Goal: Information Seeking & Learning: Compare options

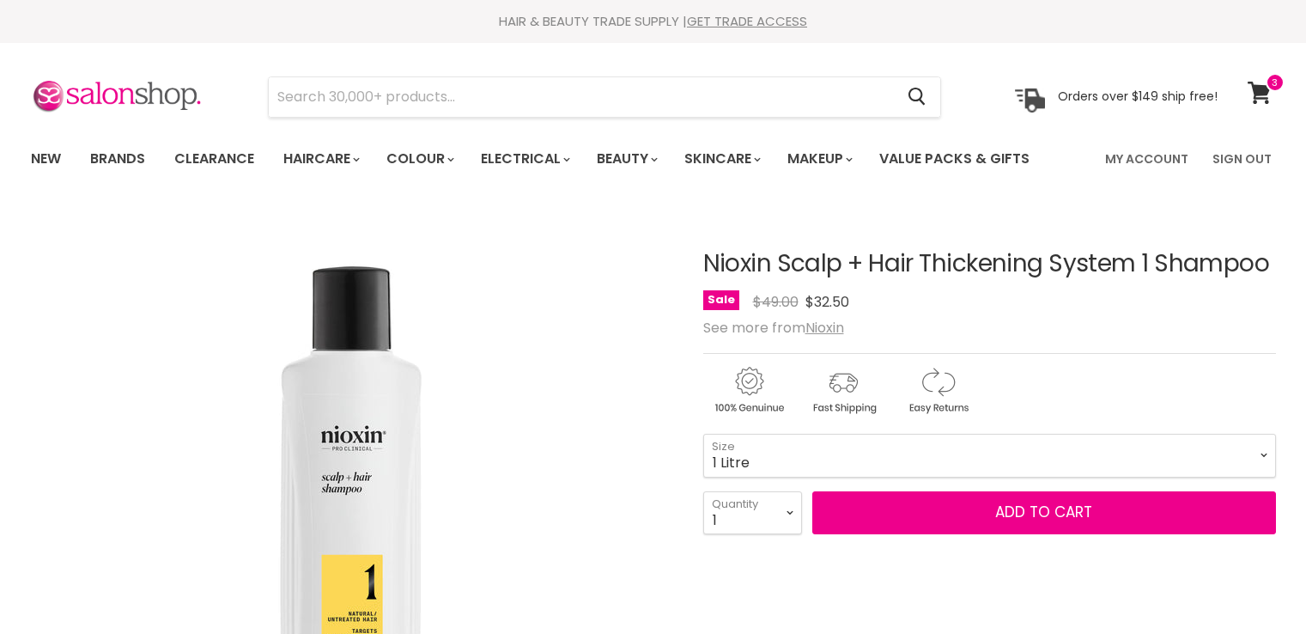
select select "1 Litre"
click at [822, 328] on u "Nioxin" at bounding box center [825, 328] width 39 height 20
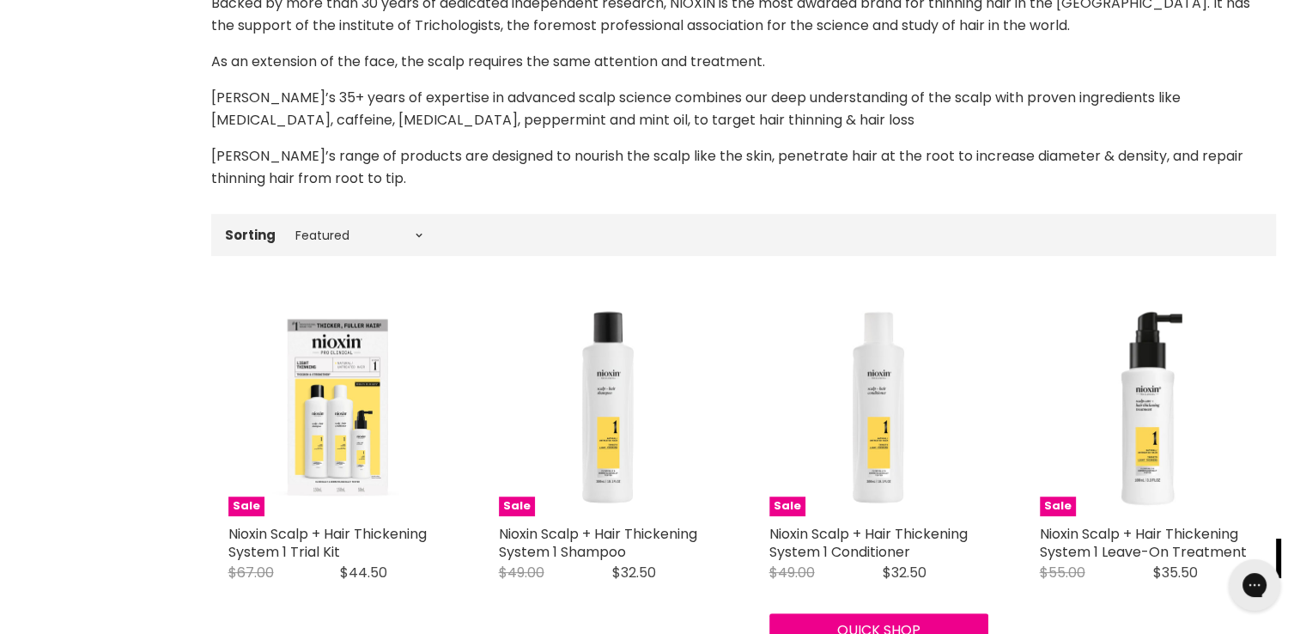
scroll to position [342, 0]
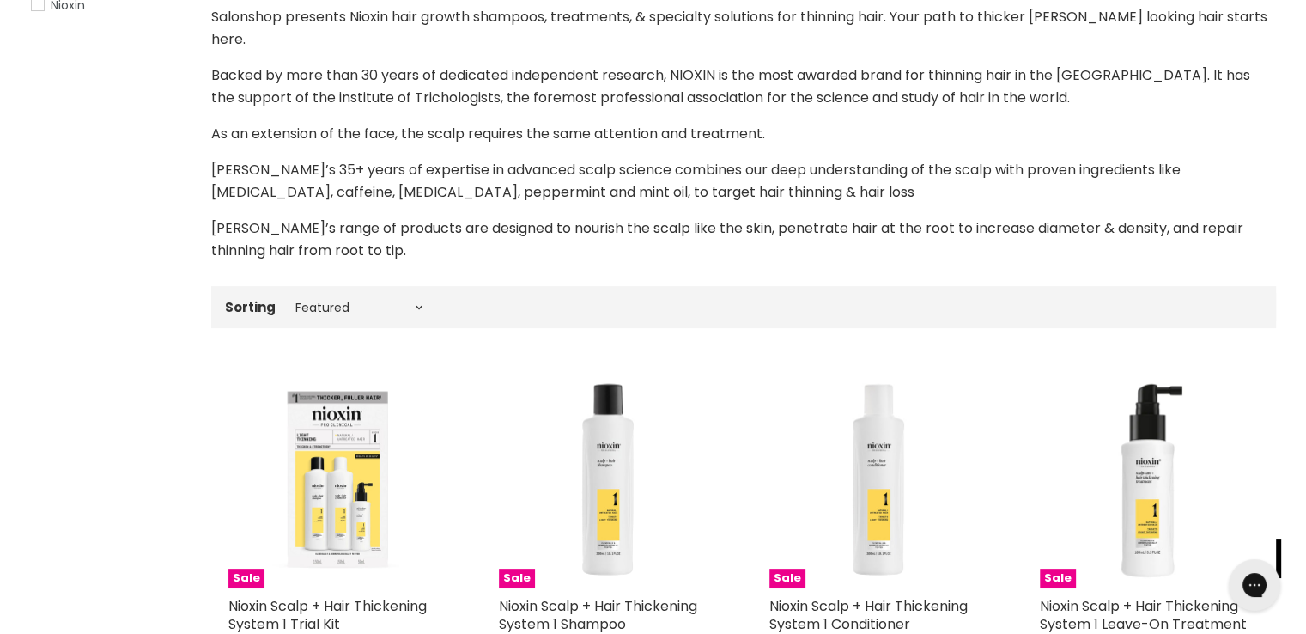
click at [388, 293] on div "Sorting Best selling Featured Price, low to high Price, high to low Alphabetica…" at bounding box center [743, 307] width 1065 height 28
click at [411, 301] on select "Best selling Featured Price, low to high Price, high to low Alphabetically, A-Z…" at bounding box center [359, 308] width 144 height 14
select select "best-selling"
click at [287, 301] on select "Best selling Featured Price, low to high Price, high to low Alphabetically, A-Z…" at bounding box center [359, 308] width 144 height 14
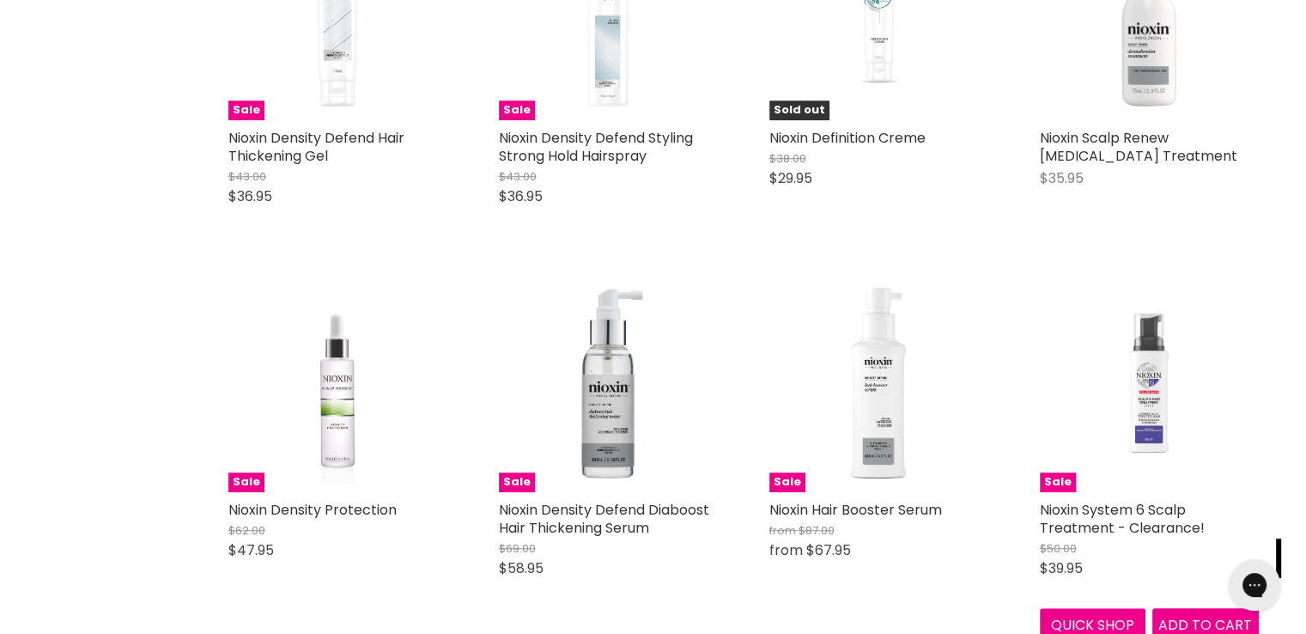
scroll to position [1458, 0]
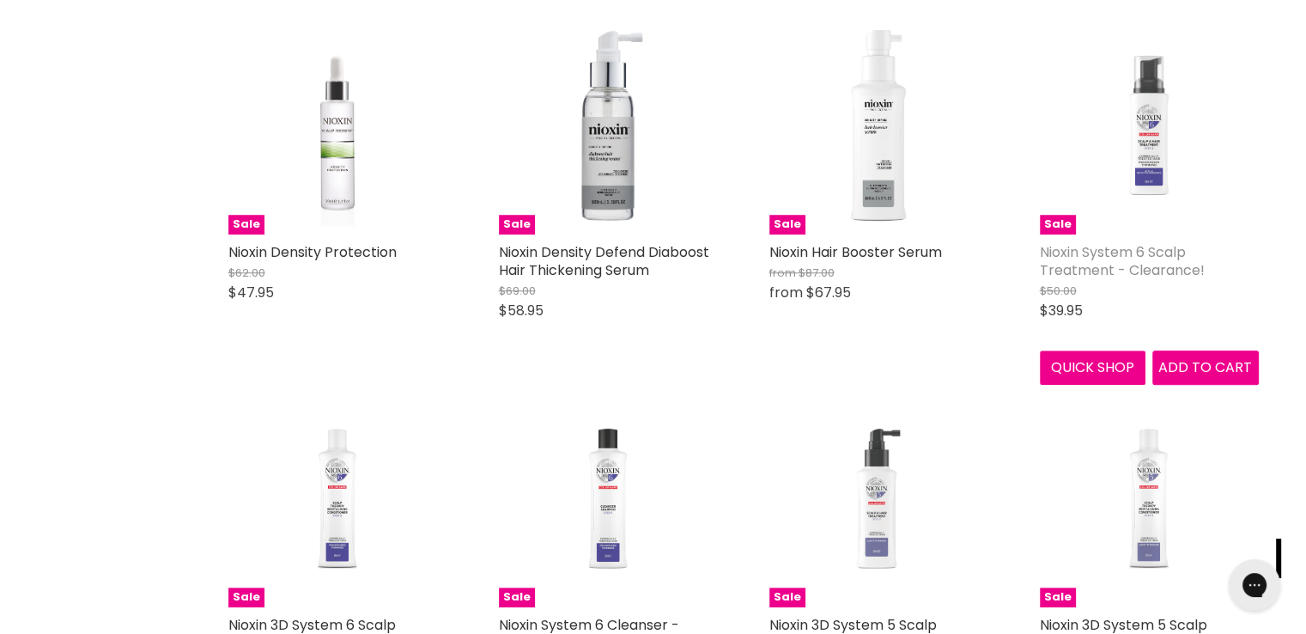
click at [1116, 246] on link "Nioxin System 6 Scalp Treatment - Clearance!" at bounding box center [1122, 261] width 165 height 38
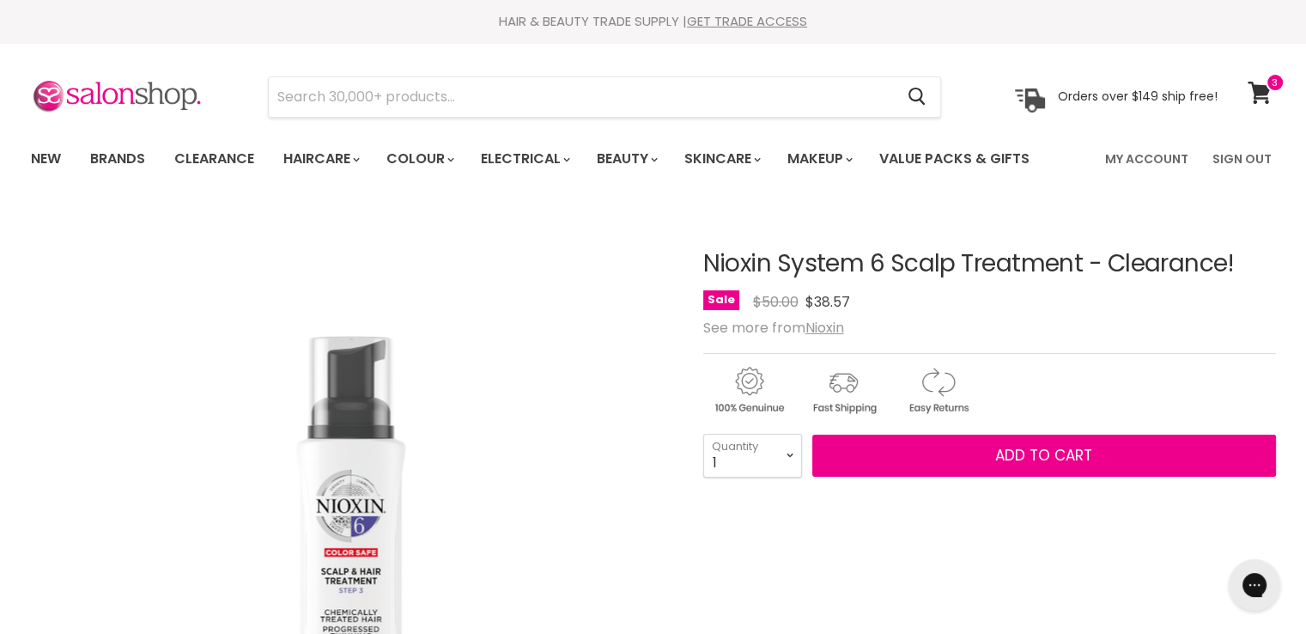
click at [703, 265] on h1 "Nioxin System 6 Scalp Treatment - Clearance!" at bounding box center [989, 264] width 573 height 27
drag, startPoint x: 701, startPoint y: 265, endPoint x: 1044, endPoint y: 256, distance: 343.7
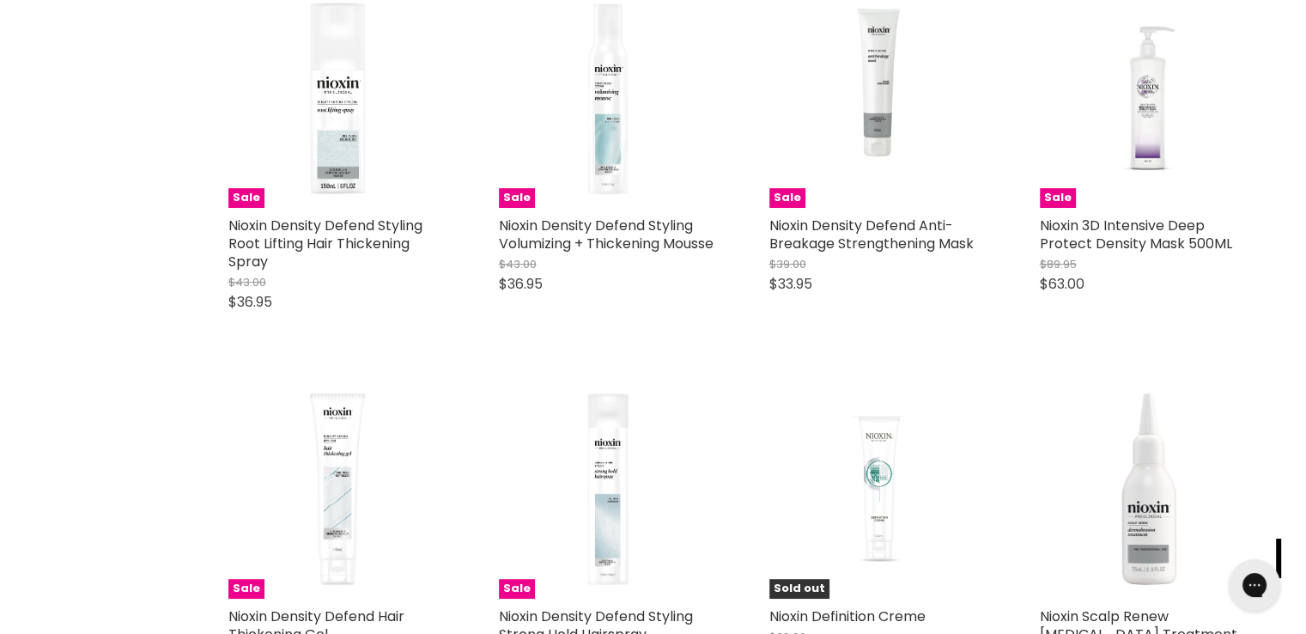
scroll to position [576, 0]
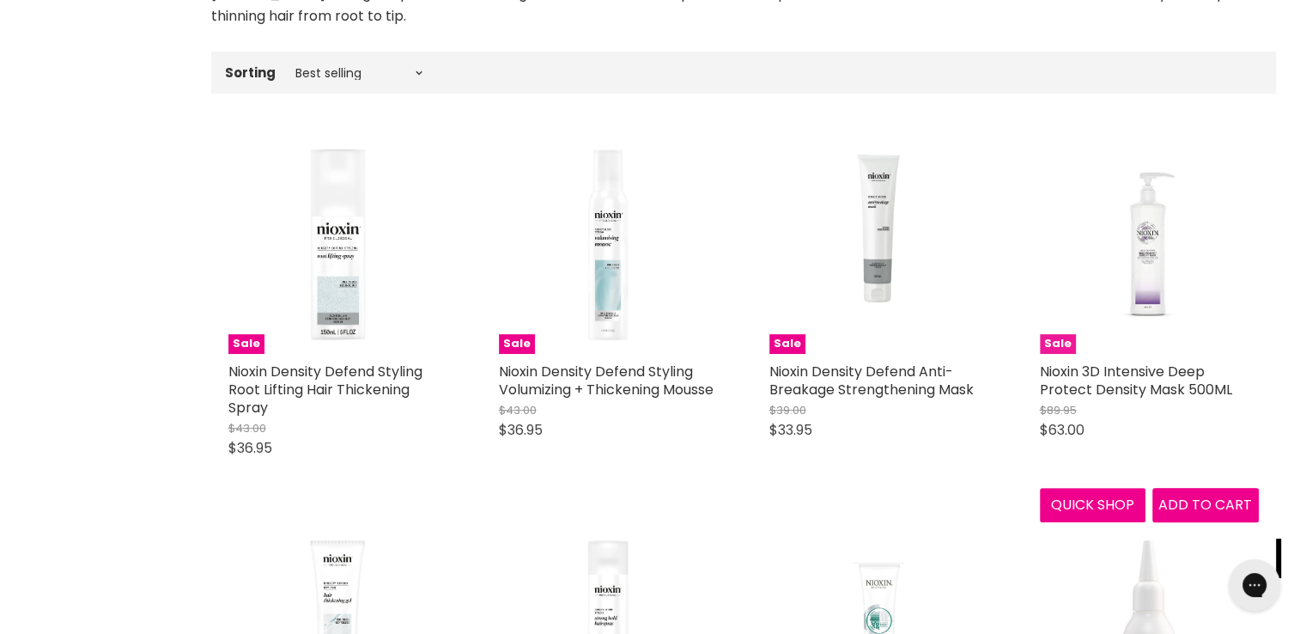
click at [1161, 219] on img "Main content" at bounding box center [1149, 244] width 146 height 219
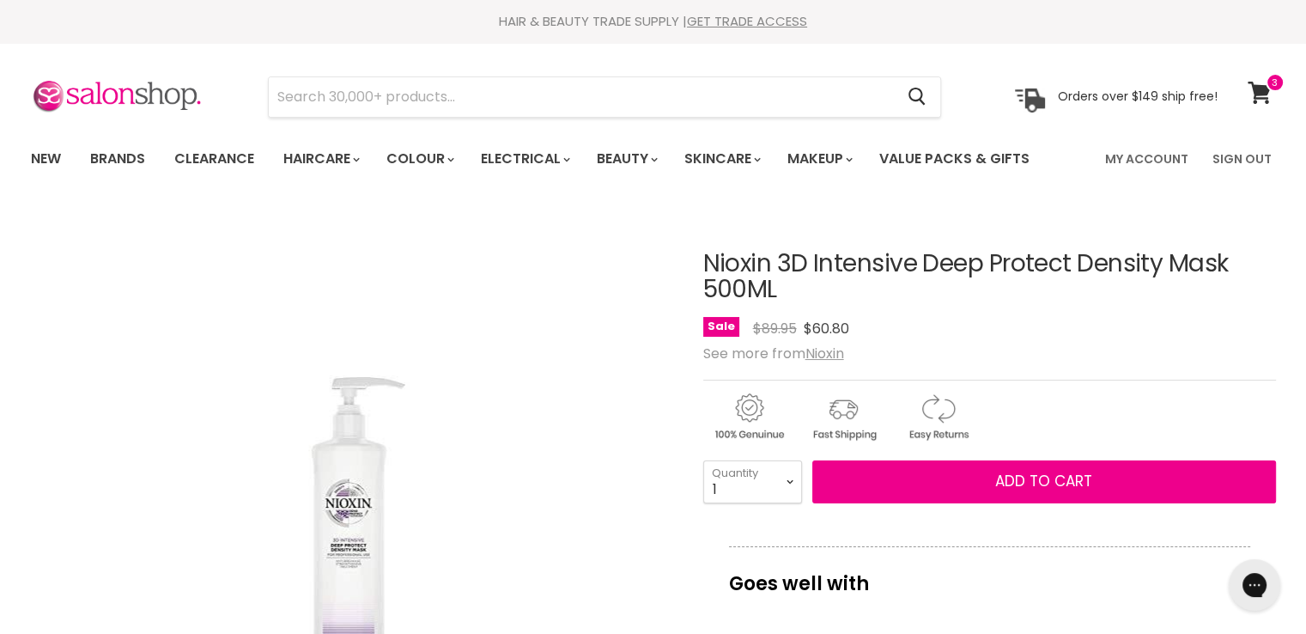
drag, startPoint x: 827, startPoint y: 295, endPoint x: 703, endPoint y: 265, distance: 127.3
click at [703, 265] on h1 "Nioxin 3D Intensive Deep Protect Density Mask 500ML" at bounding box center [989, 277] width 573 height 53
copy h1 "Nioxin 3D Intensive Deep Protect Density Mask 500ML"
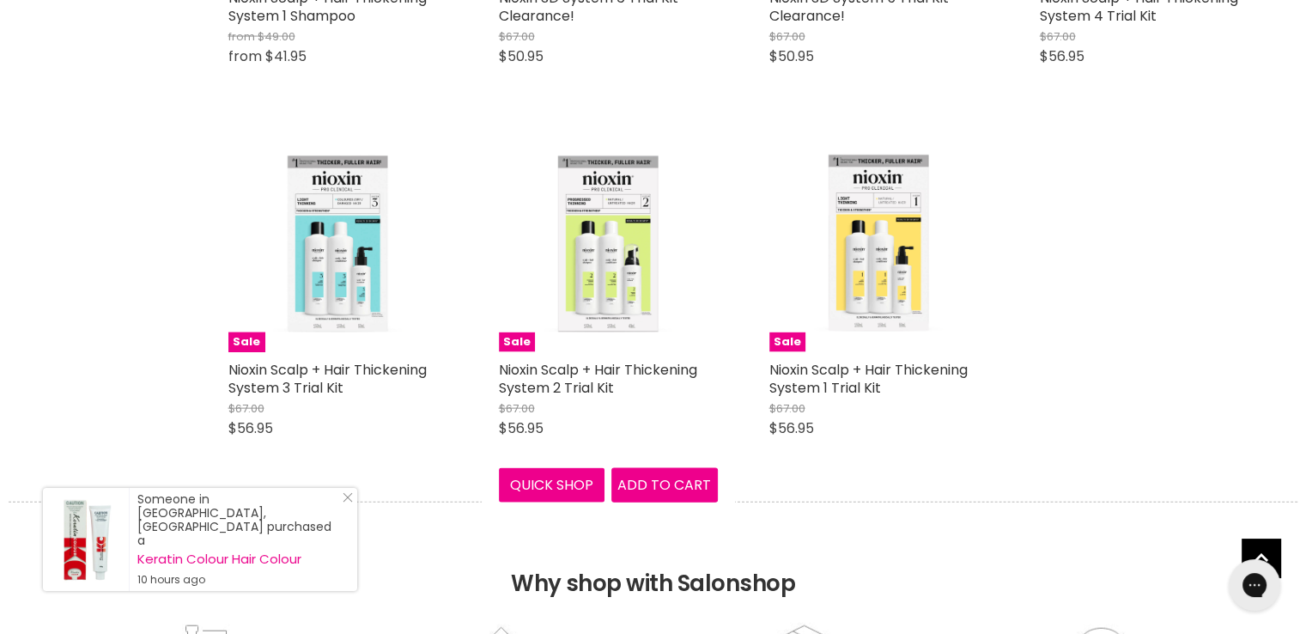
scroll to position [3248, 0]
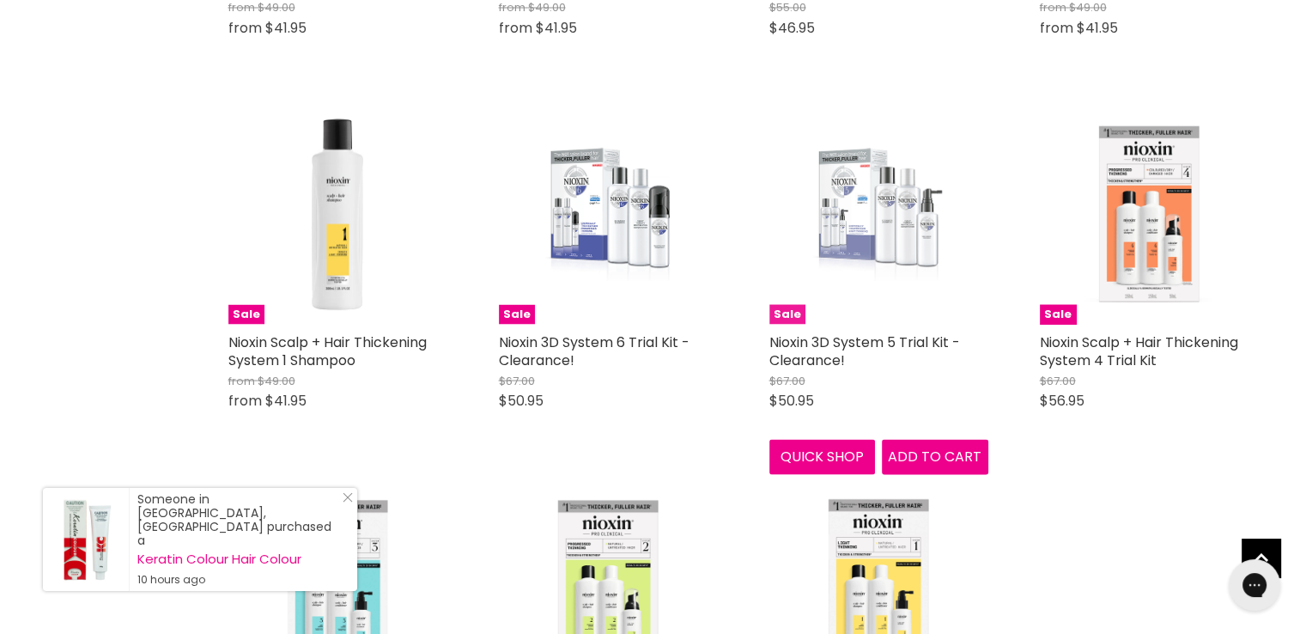
click at [863, 207] on img "Main content" at bounding box center [878, 214] width 145 height 219
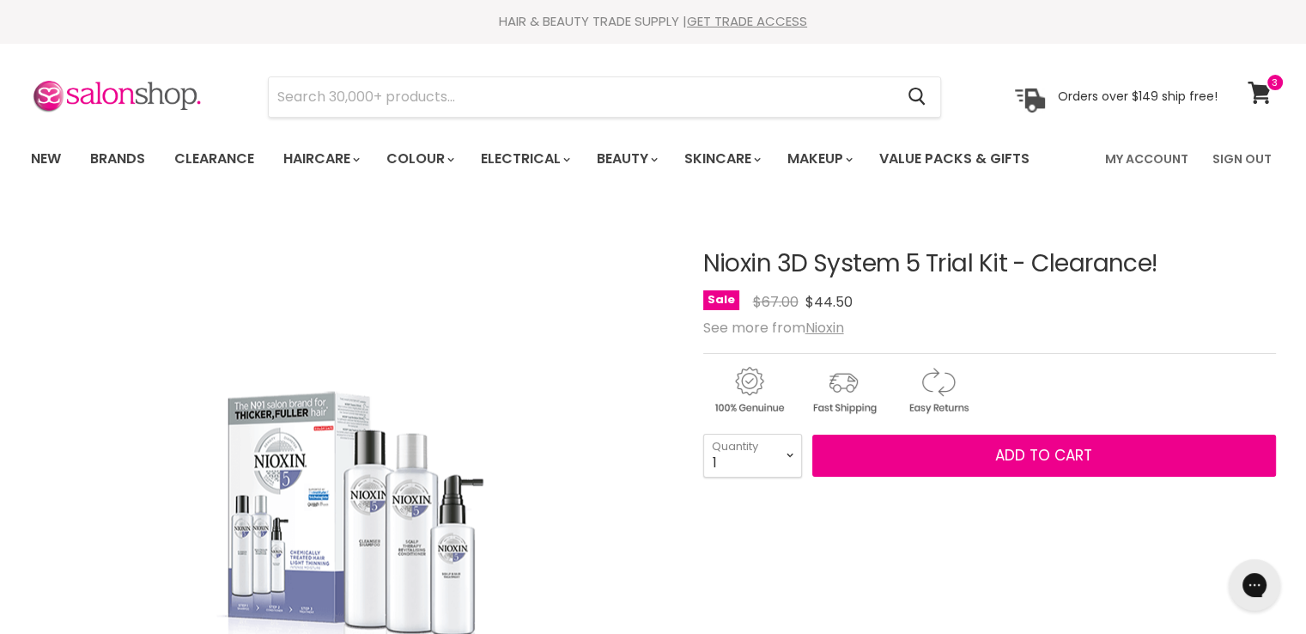
drag, startPoint x: 980, startPoint y: 265, endPoint x: 683, endPoint y: 265, distance: 297.2
